Goal: Transaction & Acquisition: Purchase product/service

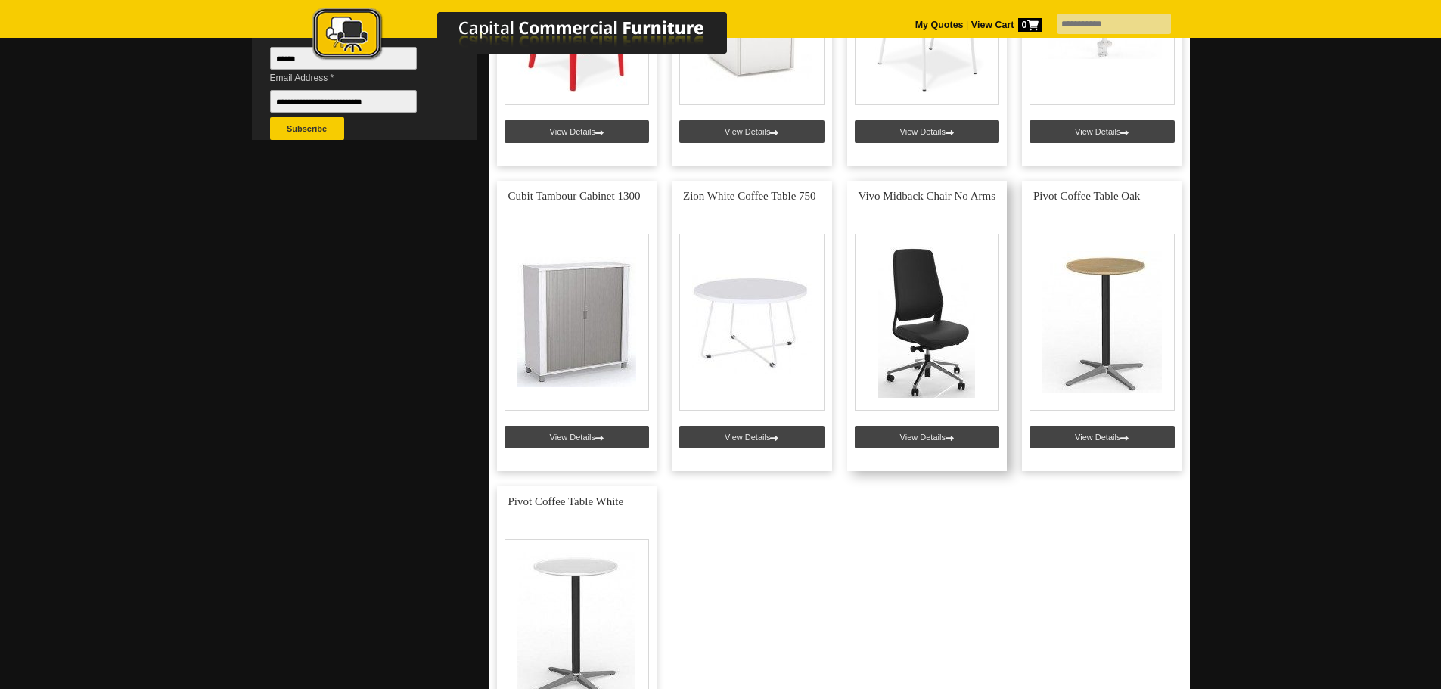
scroll to position [530, 0]
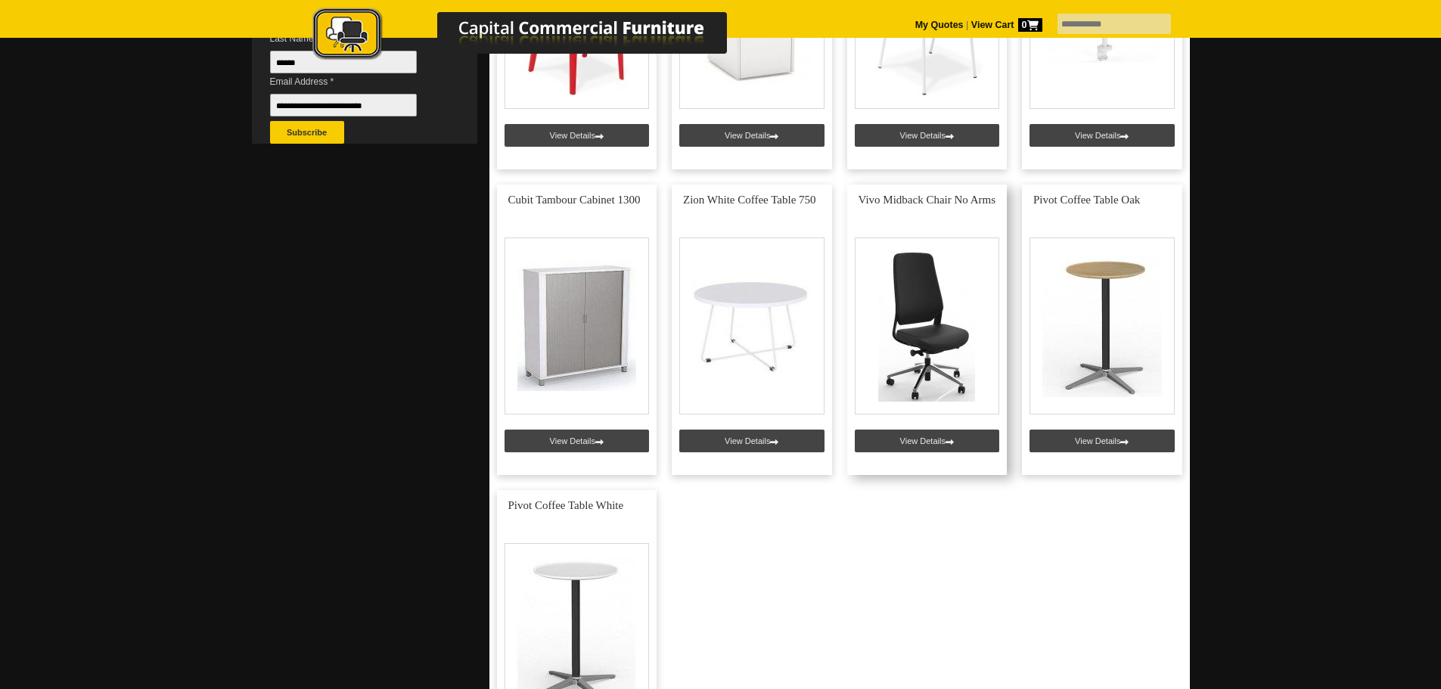
click at [927, 438] on link at bounding box center [927, 330] width 160 height 290
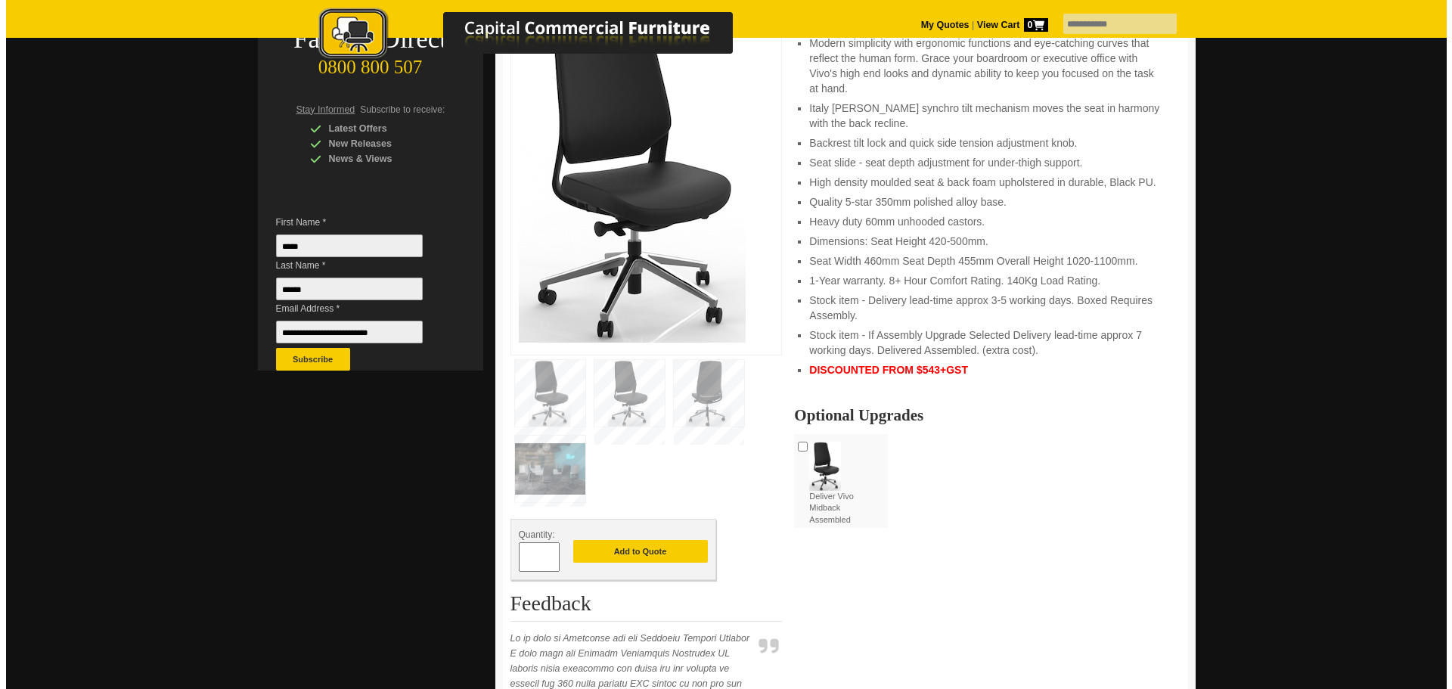
scroll to position [227, 0]
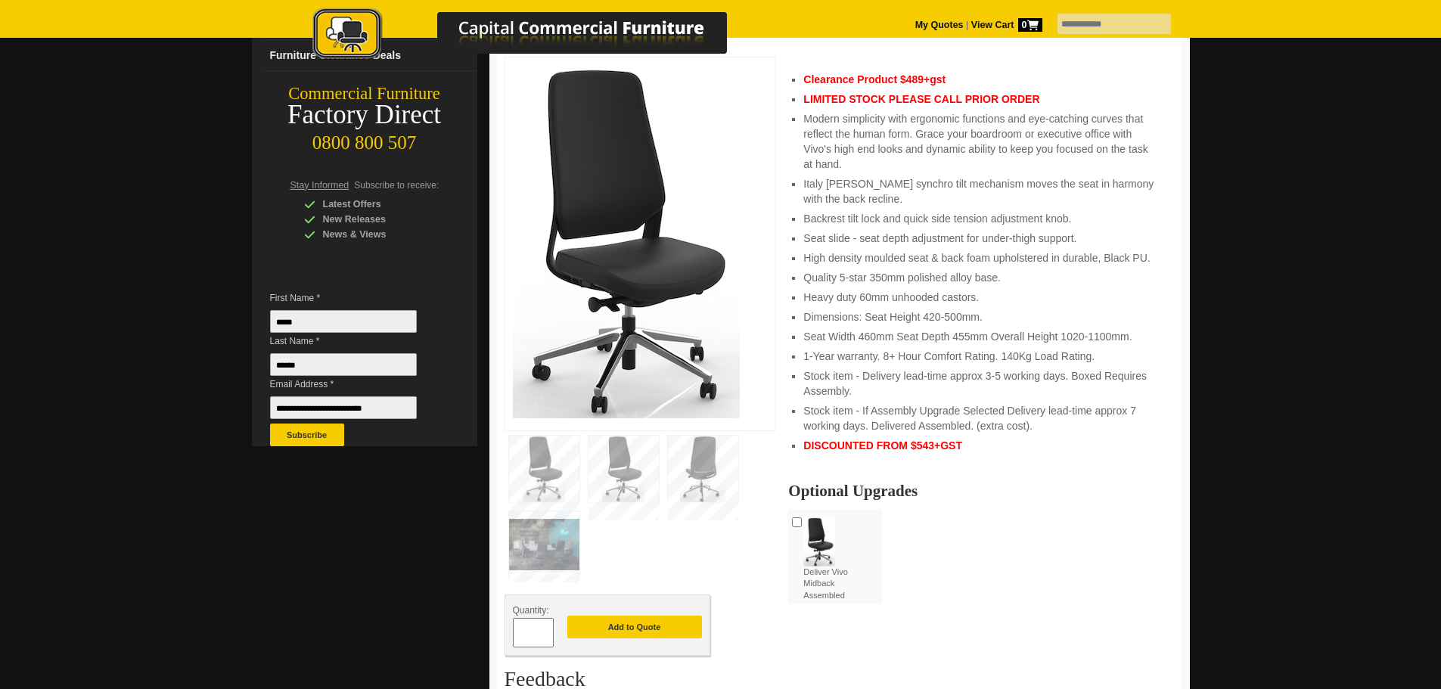
click at [621, 462] on img at bounding box center [624, 469] width 70 height 67
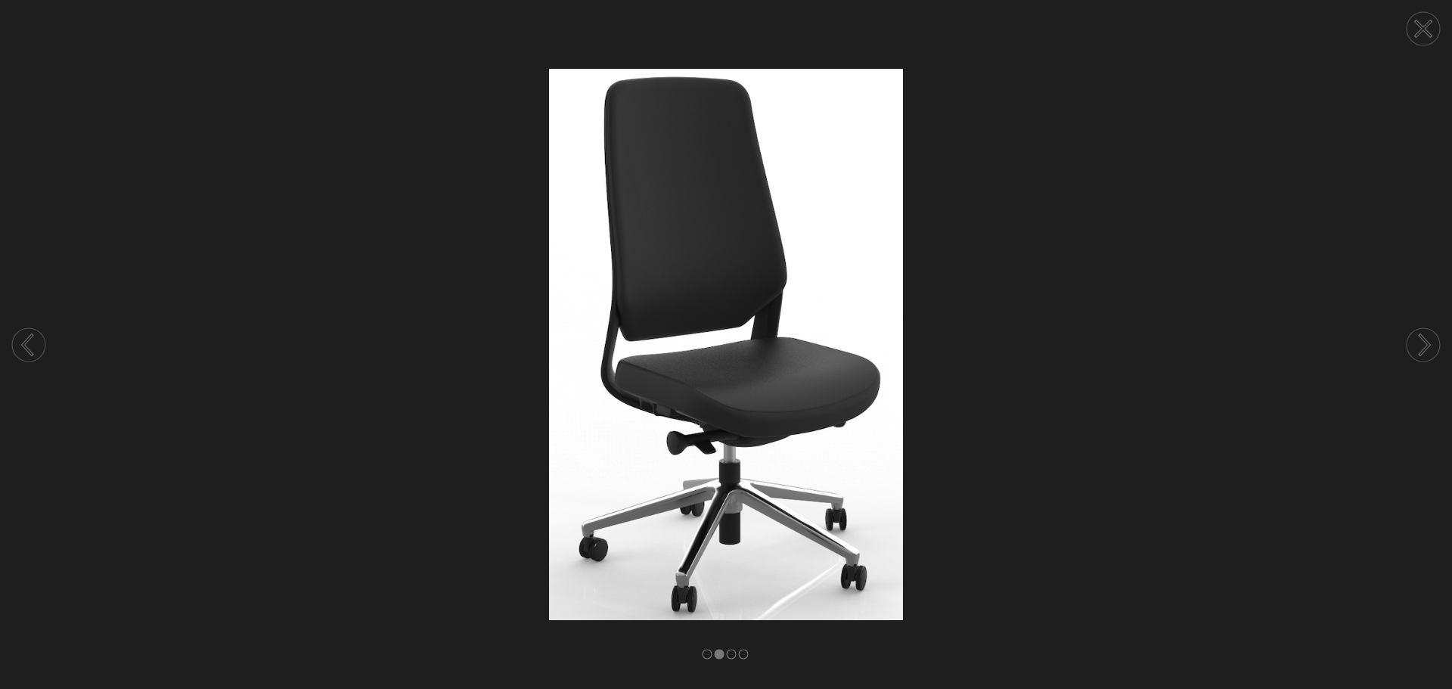
click at [728, 653] on rect at bounding box center [731, 654] width 9 height 9
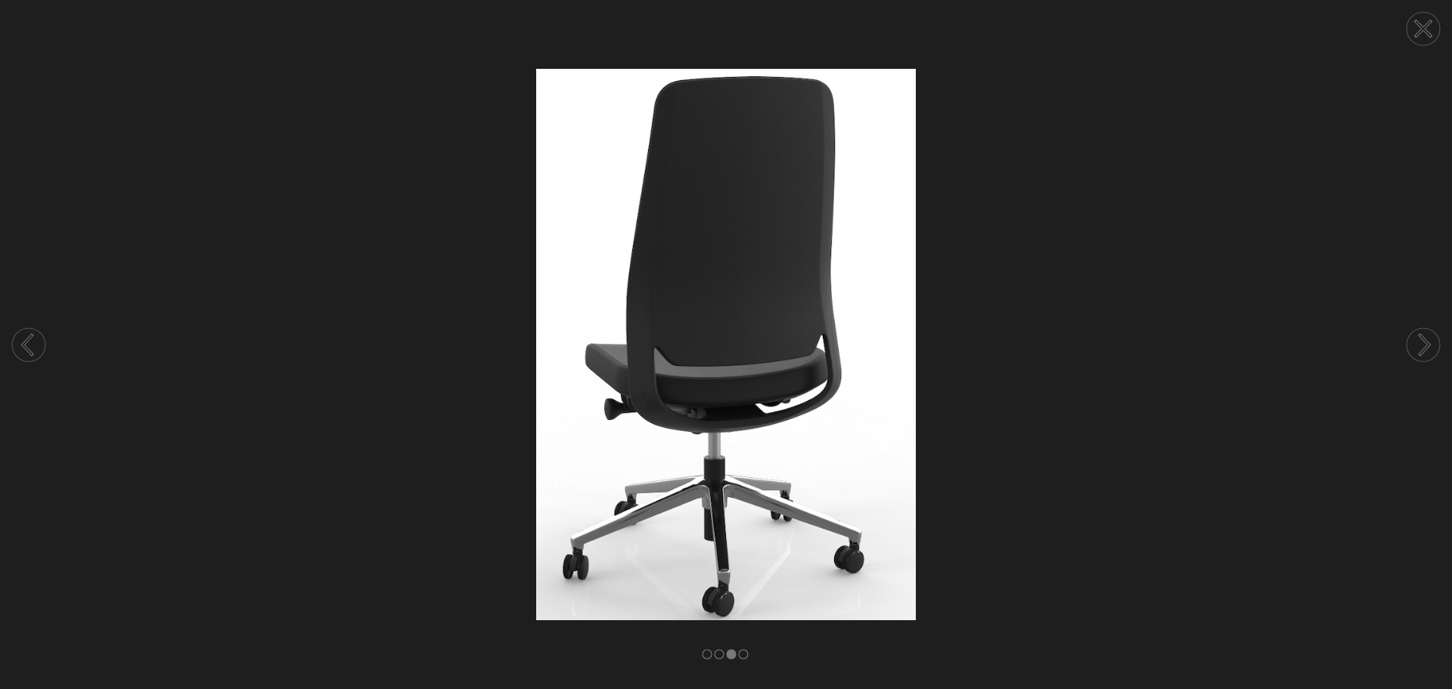
click at [742, 655] on rect at bounding box center [743, 654] width 9 height 9
